Goal: Information Seeking & Learning: Learn about a topic

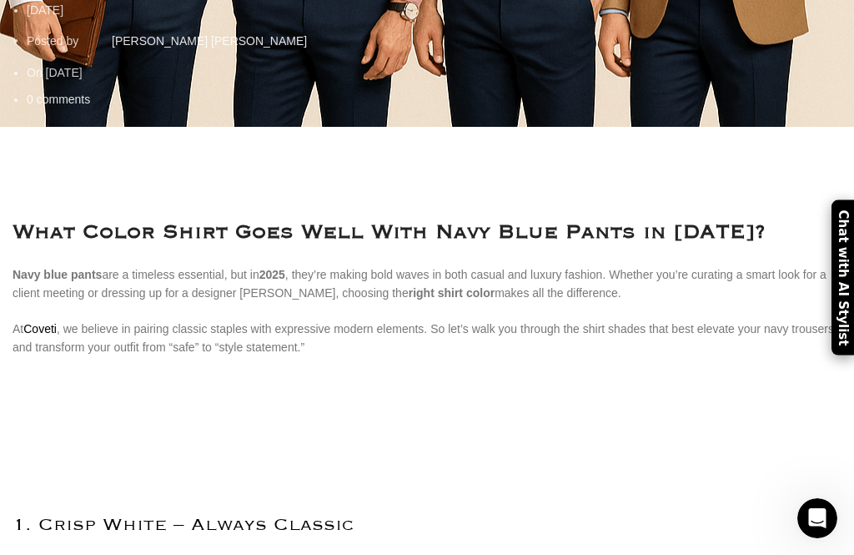
scroll to position [98, 0]
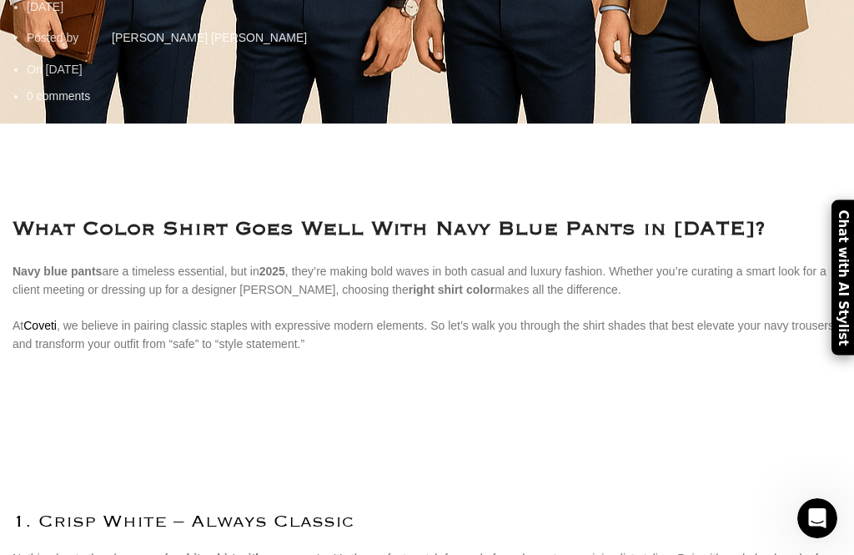
click at [123, 16] on li "[DATE]" at bounding box center [434, 6] width 815 height 18
copy time "June"
click at [102, 16] on li "[DATE]" at bounding box center [434, 6] width 815 height 18
click at [92, 52] on li "Posted by [PERSON_NAME] [PERSON_NAME]" at bounding box center [434, 38] width 815 height 27
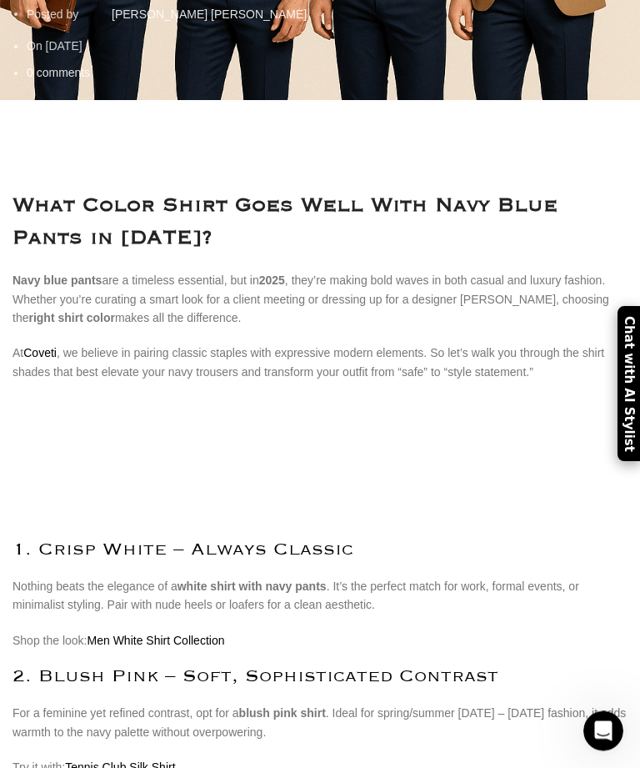
scroll to position [0, 0]
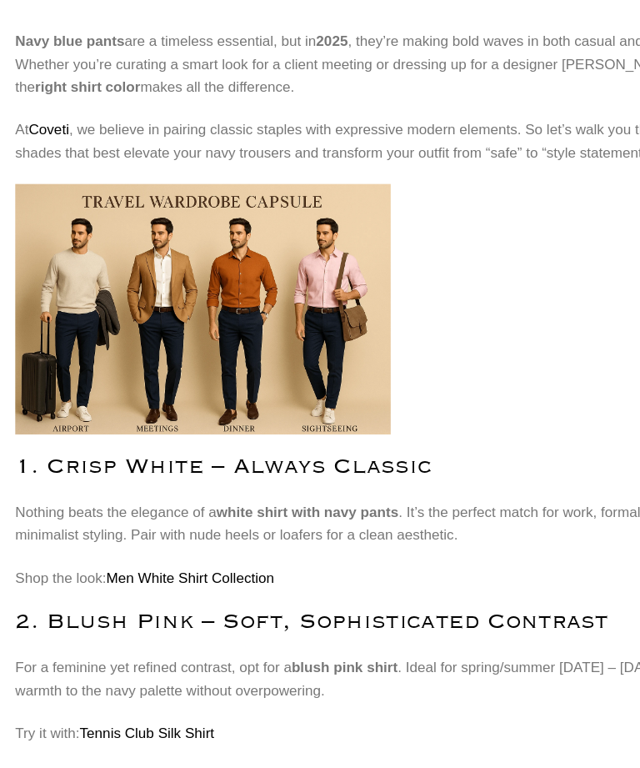
scroll to position [273, 0]
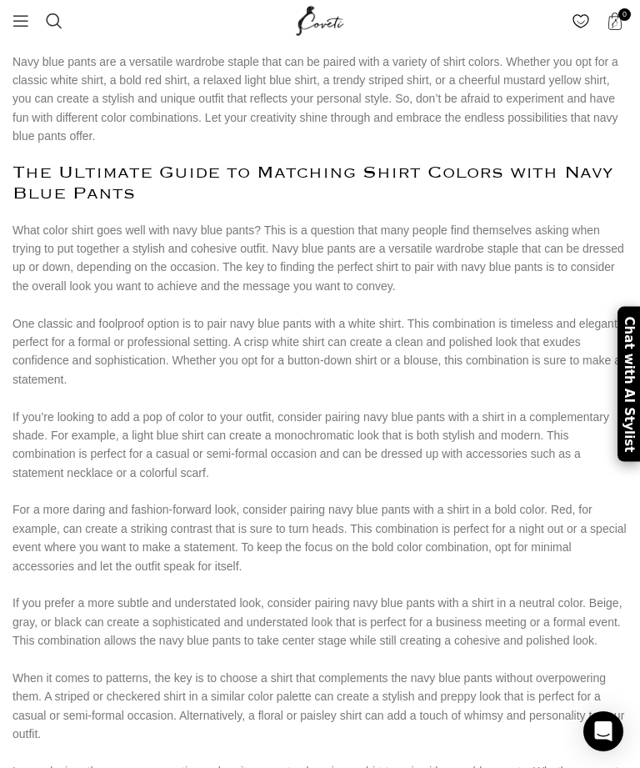
scroll to position [9614, 0]
